Goal: Task Accomplishment & Management: Manage account settings

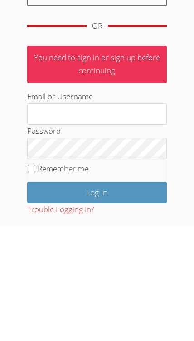
scroll to position [166, 0]
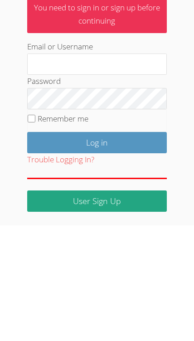
click at [117, 169] on input "Email or Username" at bounding box center [97, 180] width 140 height 22
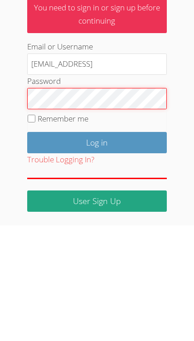
scroll to position [73, 0]
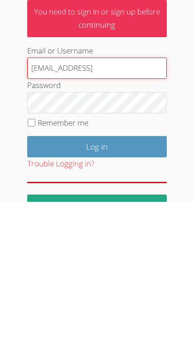
click at [152, 197] on input "Thebrandstoryshop@gmail.vom" at bounding box center [97, 208] width 140 height 22
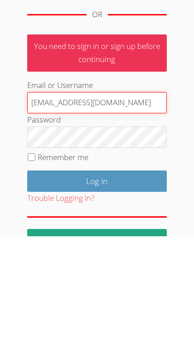
type input "Thebrandstoryshop@gmail.com"
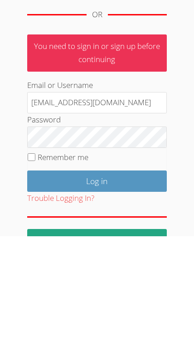
scroll to position [98, 0]
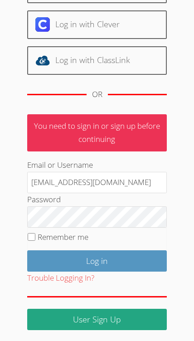
click at [139, 252] on input "Log in" at bounding box center [97, 261] width 140 height 21
